Goal: Information Seeking & Learning: Find specific fact

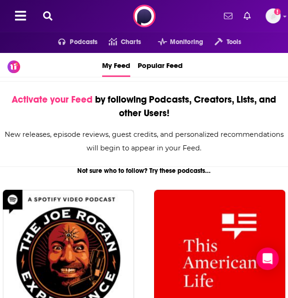
click at [53, 17] on button at bounding box center [47, 16] width 15 height 11
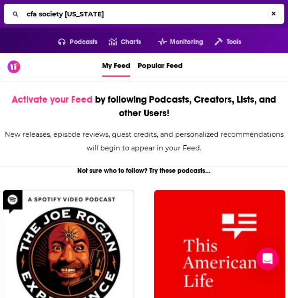
type input "cfa society [US_STATE]"
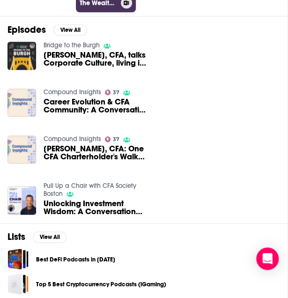
scroll to position [187, 0]
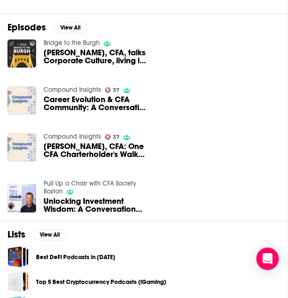
click at [94, 104] on span "Career Evolution & CFA Community: A Conversation with [PERSON_NAME], CFA" at bounding box center [97, 104] width 107 height 16
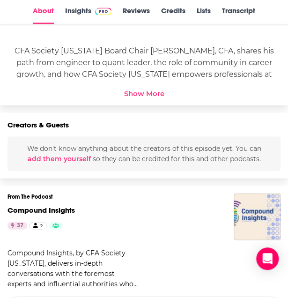
scroll to position [421, 0]
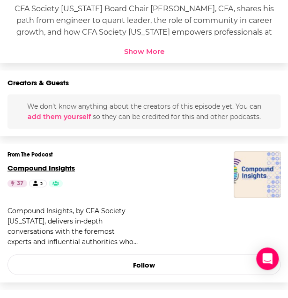
click at [68, 165] on span "Compound Insights" at bounding box center [40, 167] width 67 height 9
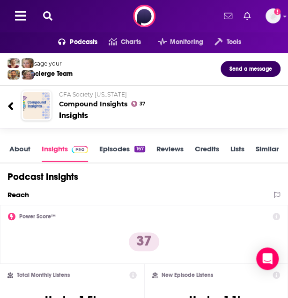
click at [82, 103] on h2 "CFA Society [US_STATE] Compound Insights" at bounding box center [162, 99] width 207 height 17
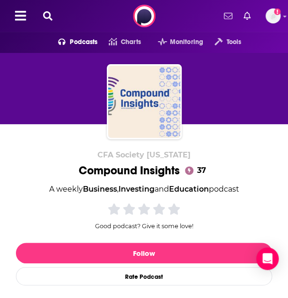
click at [126, 154] on span "CFA Society [US_STATE]" at bounding box center [143, 154] width 93 height 9
click at [119, 172] on div "Compound Insights 37" at bounding box center [144, 170] width 131 height 14
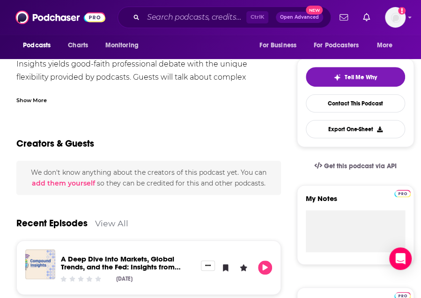
scroll to position [47, 0]
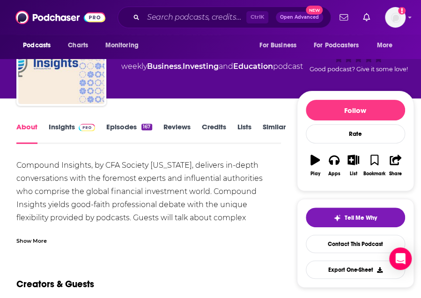
click at [69, 126] on link "Insights" at bounding box center [72, 133] width 46 height 22
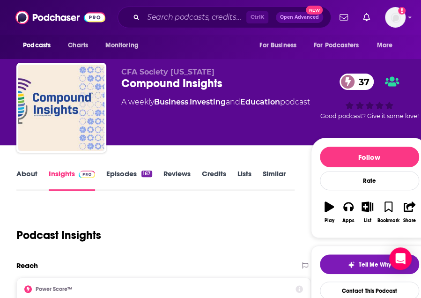
scroll to position [234, 0]
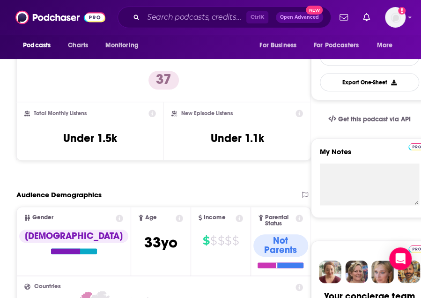
click at [188, 7] on div "Ctrl K Open Advanced New" at bounding box center [225, 18] width 214 height 22
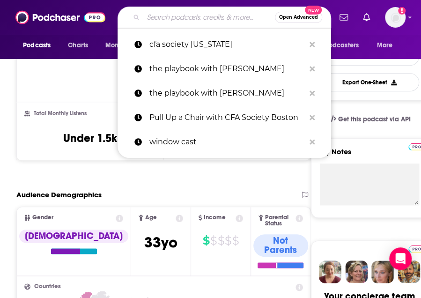
click at [192, 18] on input "Search podcasts, credits, & more..." at bounding box center [209, 17] width 132 height 15
paste input "“Pull Up a Chair with CFA Society Boston,”"
type input "“Pull Up a Chair with CFA Society Boston,”"
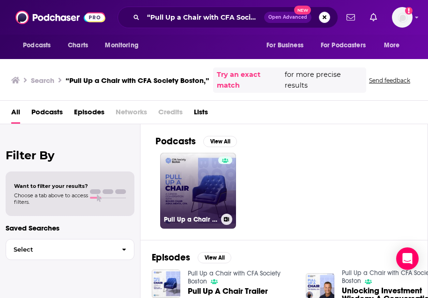
click at [220, 180] on div at bounding box center [225, 184] width 14 height 57
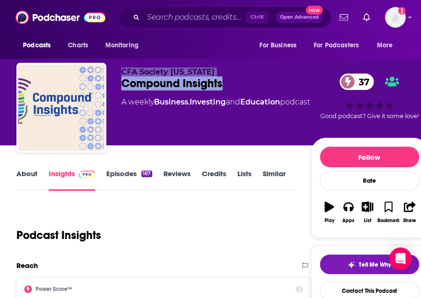
drag, startPoint x: 234, startPoint y: 86, endPoint x: 106, endPoint y: 79, distance: 128.5
click at [106, 79] on div "CFA Society [US_STATE] Compound Insights 37 A weekly Business , Investing and E…" at bounding box center [222, 110] width 412 height 94
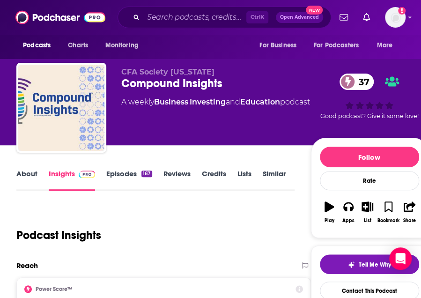
click at [212, 93] on div "CFA Society [US_STATE] Compound Insights 37 A weekly Business , Investing and E…" at bounding box center [216, 104] width 190 height 75
drag, startPoint x: 239, startPoint y: 86, endPoint x: 122, endPoint y: 84, distance: 117.1
click at [122, 84] on div "Compound Insights 37" at bounding box center [216, 83] width 190 height 14
copy h2 "Compound Insights"
